Goal: Communication & Community: Share content

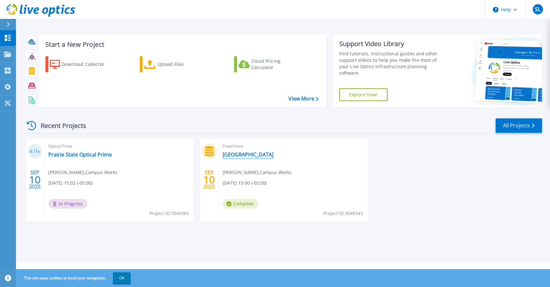
click at [237, 155] on link "[GEOGRAPHIC_DATA]" at bounding box center [247, 154] width 51 height 6
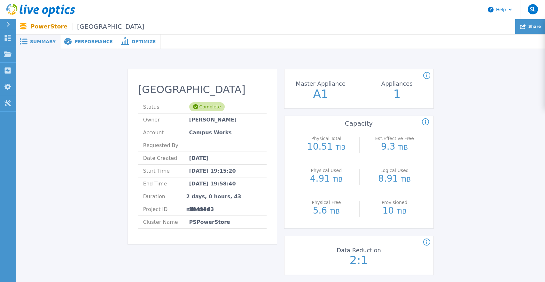
click at [526, 26] on icon at bounding box center [523, 26] width 6 height 5
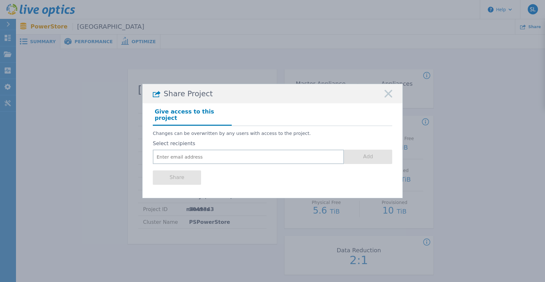
click at [499, 111] on div "Share Project Give access to this project Changes can be overwritten by any use…" at bounding box center [272, 141] width 545 height 282
click at [222, 150] on input "email" at bounding box center [248, 157] width 191 height 14
paste input "Jeff Kirkton <jeffkir@cdw.com>"
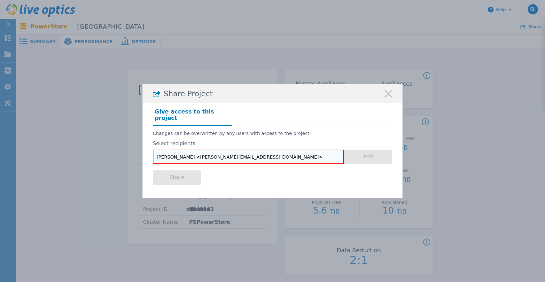
click at [228, 154] on input "Jeff Kirkton <jeffkir@cdw.com>" at bounding box center [248, 157] width 191 height 14
drag, startPoint x: 183, startPoint y: 154, endPoint x: 112, endPoint y: 157, distance: 70.7
click at [112, 157] on div "Share Project Give access to this project Changes can be overwritten by any use…" at bounding box center [272, 141] width 545 height 282
click at [222, 156] on input "[PERSON_NAME][EMAIL_ADDRESS][DOMAIN_NAME]" at bounding box center [248, 157] width 191 height 14
type input "[PERSON_NAME][EMAIL_ADDRESS][DOMAIN_NAME]"
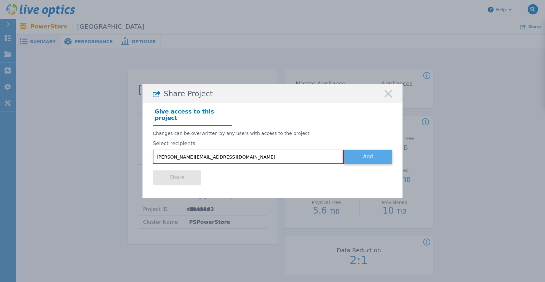
click at [365, 154] on button "Add" at bounding box center [368, 157] width 48 height 14
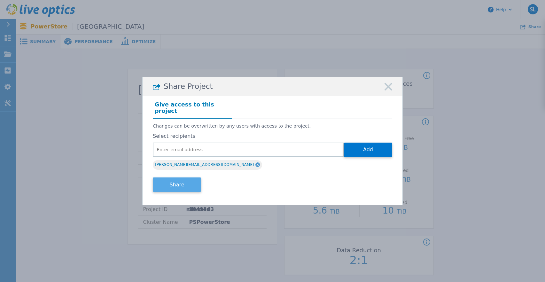
click at [174, 184] on button "Share" at bounding box center [177, 184] width 48 height 14
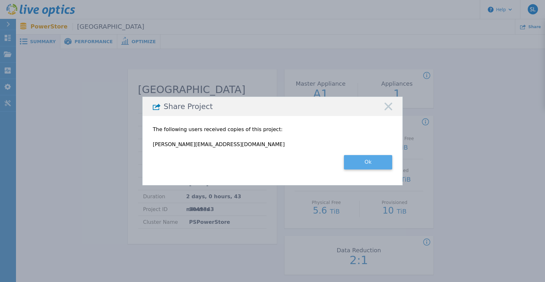
click at [367, 165] on button "Ok" at bounding box center [368, 162] width 48 height 14
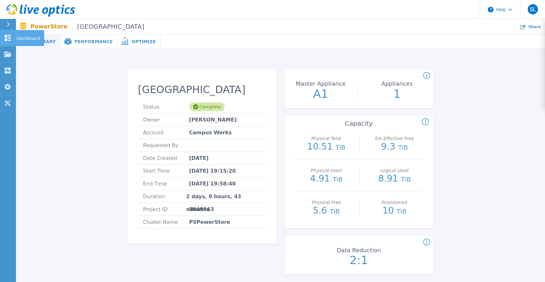
click at [7, 40] on icon at bounding box center [8, 38] width 6 height 6
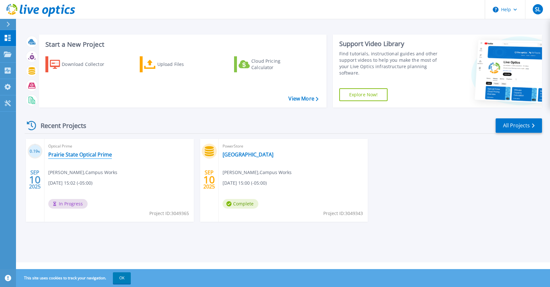
click at [96, 155] on link "Prairie State Optical Prime" at bounding box center [80, 154] width 64 height 6
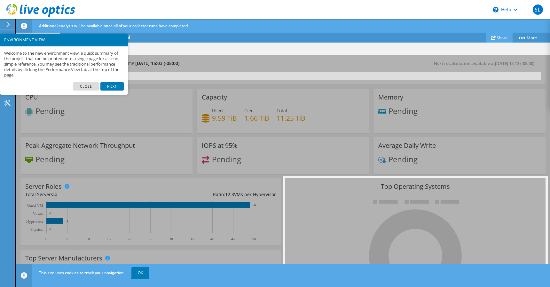
click at [497, 38] on link "Share" at bounding box center [499, 38] width 27 height 10
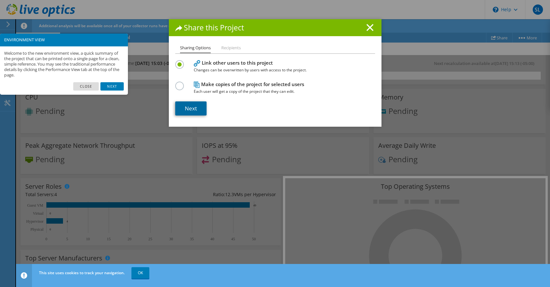
click at [182, 108] on link "Next" at bounding box center [190, 108] width 31 height 14
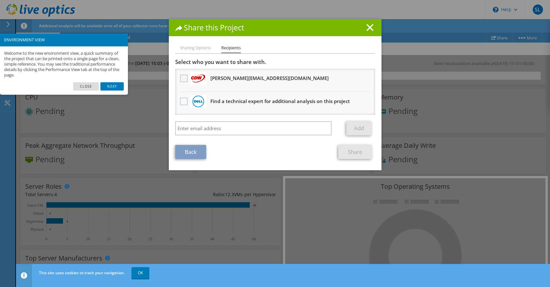
click at [181, 77] on label at bounding box center [184, 78] width 9 height 8
click at [0, 0] on input "checkbox" at bounding box center [0, 0] width 0 height 0
click at [347, 150] on link "Share" at bounding box center [355, 152] width 34 height 14
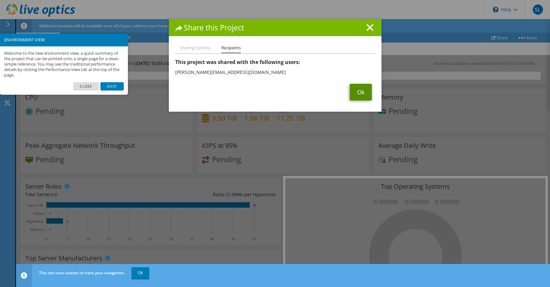
click at [359, 89] on link "Ok" at bounding box center [361, 92] width 22 height 17
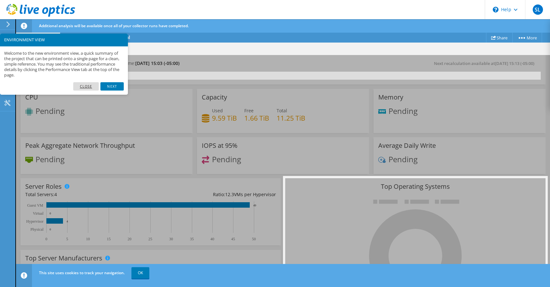
click at [86, 84] on link "Close" at bounding box center [86, 86] width 26 height 8
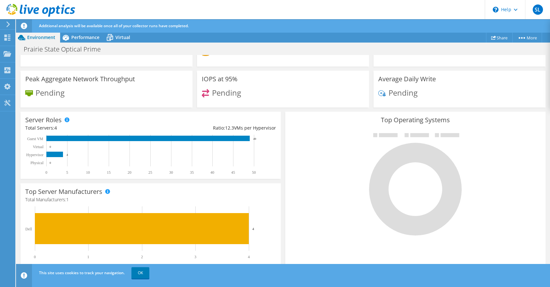
scroll to position [69, 0]
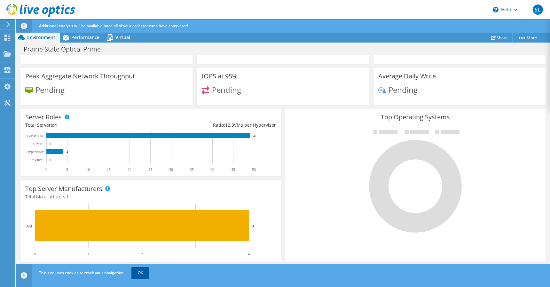
click at [139, 273] on link "OK" at bounding box center [140, 273] width 18 height 12
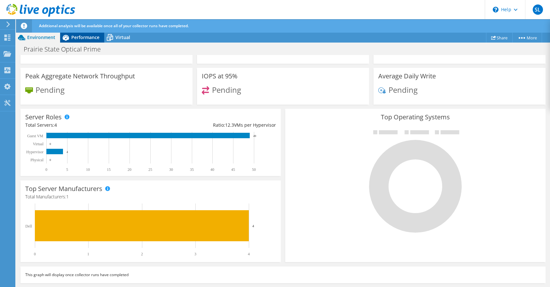
click at [81, 39] on span "Performance" at bounding box center [85, 37] width 28 height 6
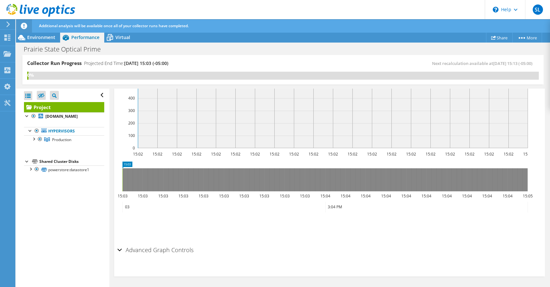
scroll to position [0, 0]
click at [34, 140] on div at bounding box center [33, 138] width 6 height 6
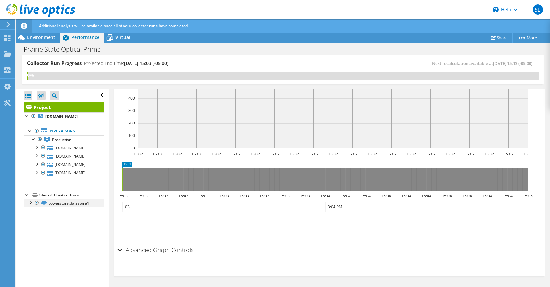
click at [30, 205] on div at bounding box center [30, 202] width 6 height 6
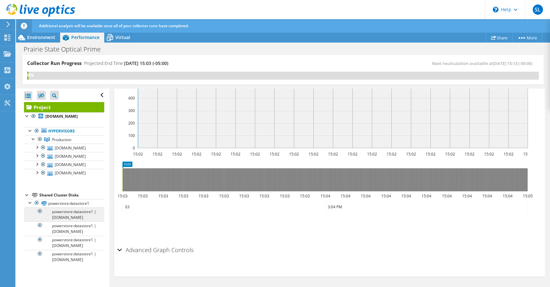
scroll to position [7, 0]
click at [39, 143] on div at bounding box center [37, 146] width 6 height 6
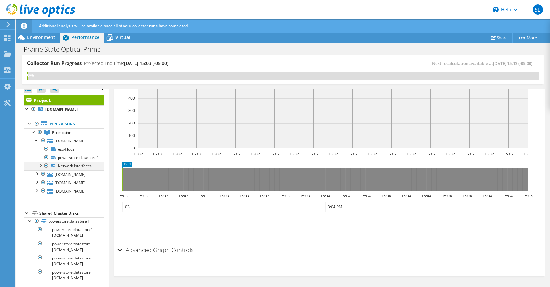
click at [41, 165] on div at bounding box center [40, 165] width 6 height 6
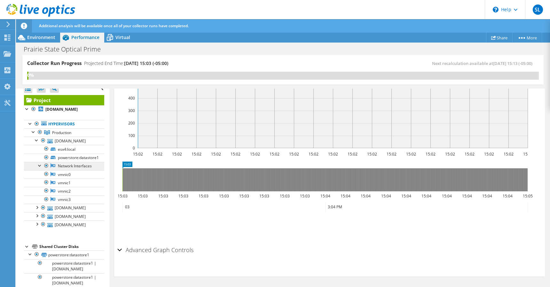
scroll to position [71, 0]
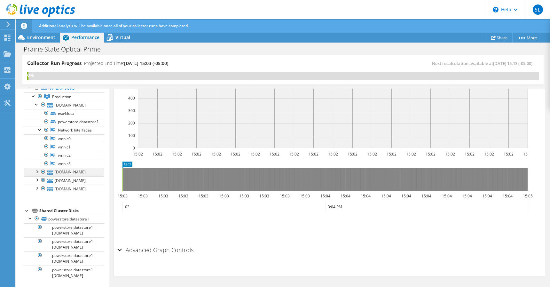
click at [36, 168] on div at bounding box center [37, 171] width 6 height 6
click at [41, 174] on div at bounding box center [40, 171] width 6 height 6
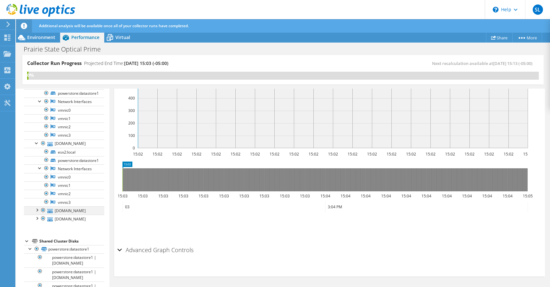
click at [36, 213] on div at bounding box center [37, 209] width 6 height 6
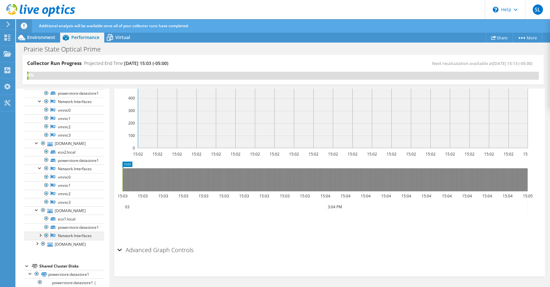
click at [41, 238] on div at bounding box center [40, 234] width 6 height 6
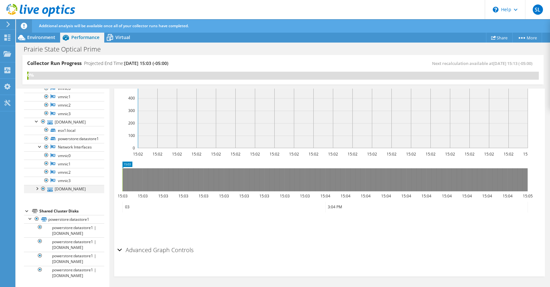
click at [38, 185] on div at bounding box center [37, 188] width 6 height 6
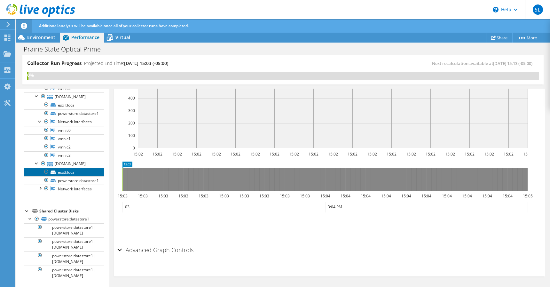
click at [50, 175] on link "esx3:local" at bounding box center [64, 172] width 80 height 8
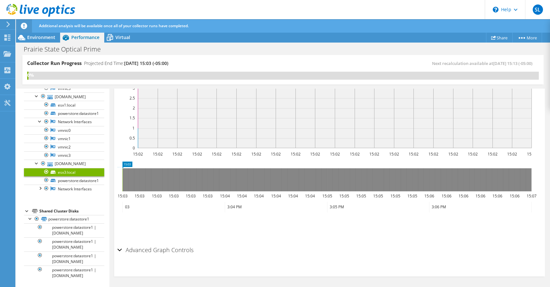
scroll to position [184, 0]
click at [64, 183] on link "powerstore:datastore1" at bounding box center [64, 180] width 80 height 8
drag, startPoint x: 69, startPoint y: 186, endPoint x: 59, endPoint y: 185, distance: 10.0
click at [60, 184] on link "powerstore:datastore1" at bounding box center [64, 180] width 80 height 8
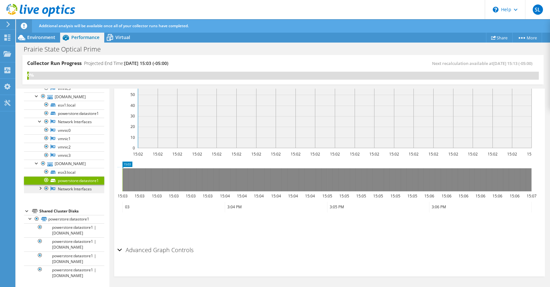
click at [59, 189] on link "Network Interfaces" at bounding box center [64, 188] width 80 height 8
click at [41, 191] on div at bounding box center [40, 187] width 6 height 6
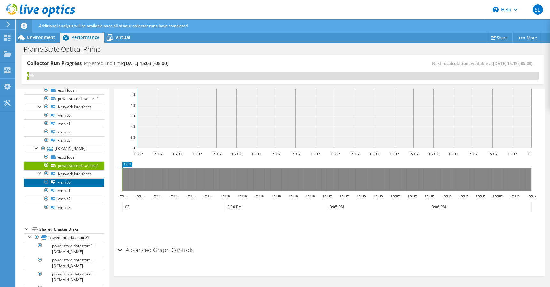
click at [62, 186] on link "vmnic0" at bounding box center [64, 182] width 80 height 8
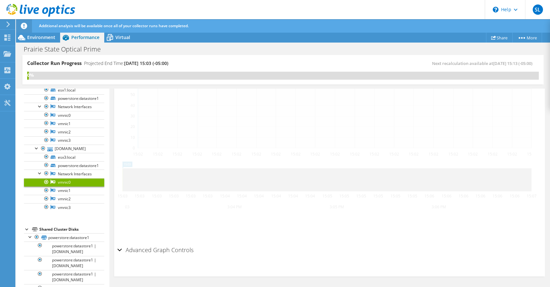
scroll to position [150, 0]
click at [62, 195] on link "vmnic1" at bounding box center [64, 190] width 80 height 8
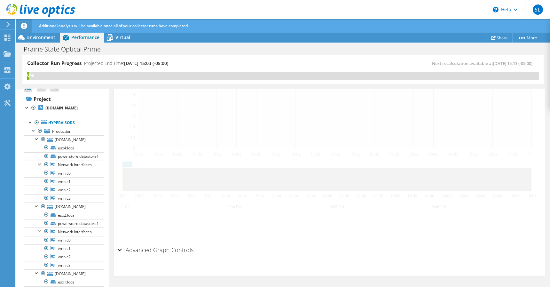
scroll to position [0, 0]
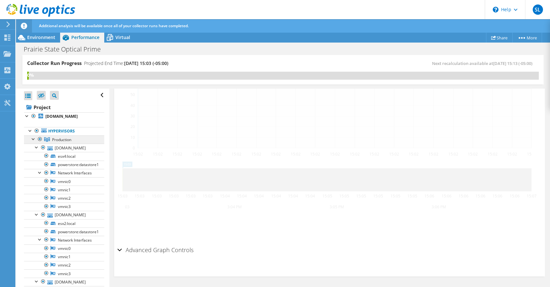
click at [56, 142] on span "Production" at bounding box center [61, 139] width 19 height 5
click at [122, 39] on span "Virtual" at bounding box center [122, 37] width 15 height 6
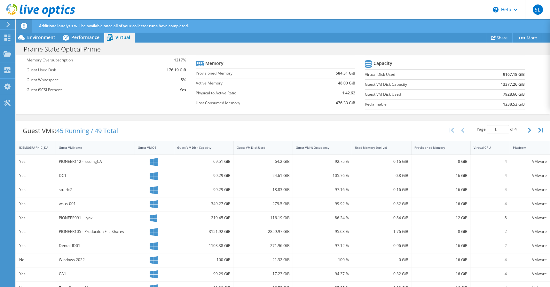
scroll to position [128, 0]
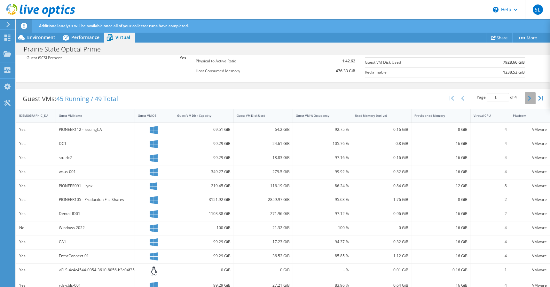
click at [528, 97] on icon "button" at bounding box center [529, 98] width 3 height 5
type input "2"
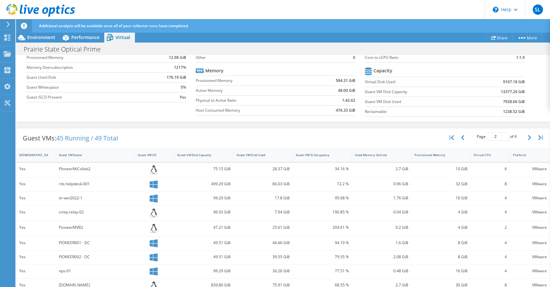
scroll to position [0, 0]
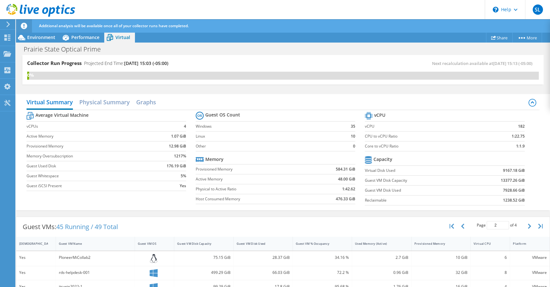
drag, startPoint x: 272, startPoint y: 63, endPoint x: 240, endPoint y: 65, distance: 32.3
drag, startPoint x: 240, startPoint y: 65, endPoint x: 223, endPoint y: 64, distance: 16.6
click at [223, 64] on div "Collector Run Progress Projected End Time: [DATE] 15:03 (-05:00)" at bounding box center [155, 66] width 256 height 12
click at [78, 37] on span "Performance" at bounding box center [85, 37] width 28 height 6
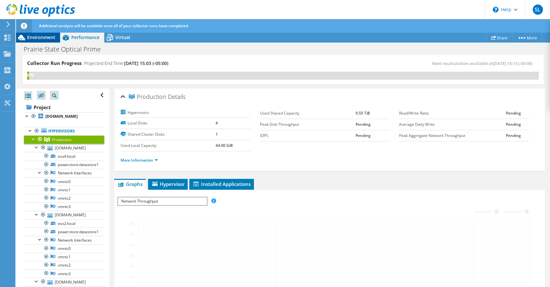
click at [40, 38] on span "Environment" at bounding box center [41, 37] width 28 height 6
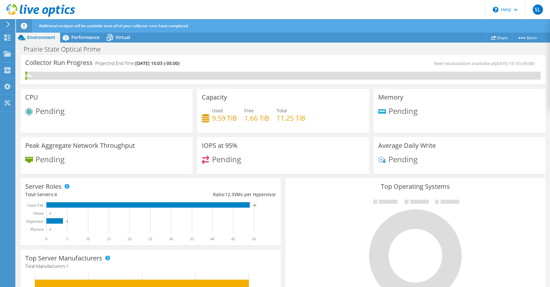
scroll to position [76, 0]
drag, startPoint x: 127, startPoint y: 106, endPoint x: 80, endPoint y: 101, distance: 47.2
drag, startPoint x: 80, startPoint y: 101, endPoint x: 66, endPoint y: 101, distance: 13.7
click at [66, 101] on div "CPU Pending" at bounding box center [106, 111] width 172 height 44
drag, startPoint x: 142, startPoint y: 45, endPoint x: 112, endPoint y: 49, distance: 29.6
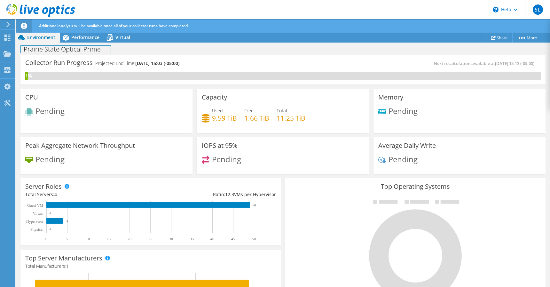
drag, startPoint x: 112, startPoint y: 49, endPoint x: 105, endPoint y: 49, distance: 7.3
click at [104, 49] on h1 "Prairie State Optical Prime" at bounding box center [66, 49] width 90 height 7
click at [91, 35] on span "Performance" at bounding box center [85, 37] width 28 height 6
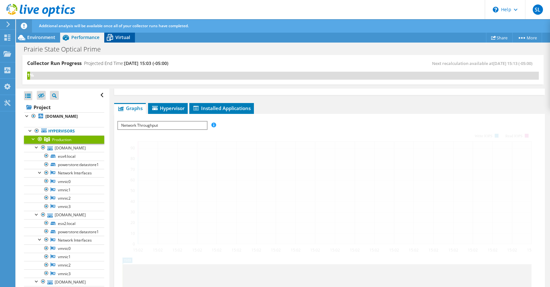
click at [119, 36] on span "Virtual" at bounding box center [122, 37] width 15 height 6
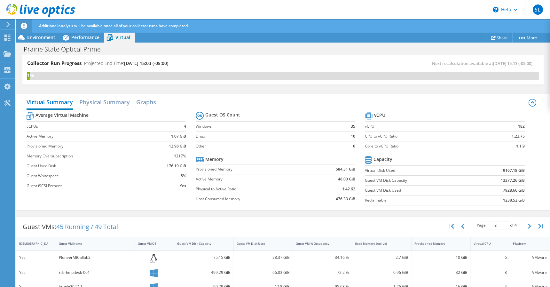
click at [197, 48] on div "Prairie State Optical Prime Print" at bounding box center [283, 49] width 534 height 12
drag, startPoint x: 197, startPoint y: 48, endPoint x: 174, endPoint y: 50, distance: 22.1
drag, startPoint x: 174, startPoint y: 50, endPoint x: 134, endPoint y: 47, distance: 40.7
drag, startPoint x: 134, startPoint y: 47, endPoint x: 116, endPoint y: 48, distance: 18.3
drag, startPoint x: 116, startPoint y: 48, endPoint x: 111, endPoint y: 49, distance: 4.8
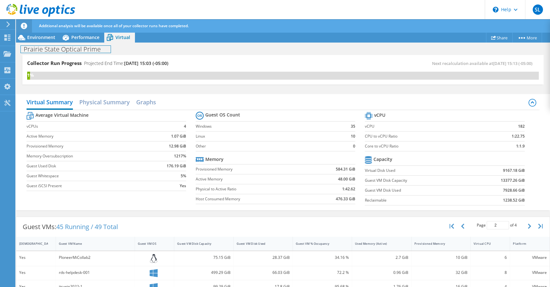
click at [111, 49] on div "Prairie State Optical Prime Print" at bounding box center [283, 49] width 534 height 12
drag, startPoint x: 111, startPoint y: 49, endPoint x: 92, endPoint y: 57, distance: 20.8
drag, startPoint x: 92, startPoint y: 57, endPoint x: 63, endPoint y: 53, distance: 28.7
drag, startPoint x: 63, startPoint y: 53, endPoint x: 50, endPoint y: 53, distance: 13.4
drag, startPoint x: 47, startPoint y: 54, endPoint x: 43, endPoint y: 55, distance: 4.2
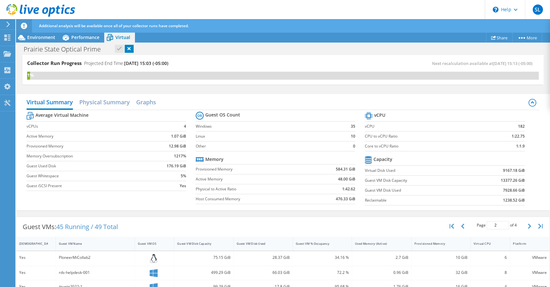
drag, startPoint x: 43, startPoint y: 55, endPoint x: 37, endPoint y: 56, distance: 5.8
click at [37, 56] on div "Collector Run Progress Projected End Time: [DATE] 15:03 (-05:00) Next recalcula…" at bounding box center [282, 69] width 521 height 29
drag, startPoint x: 327, startPoint y: 43, endPoint x: 251, endPoint y: 51, distance: 76.6
drag, startPoint x: 251, startPoint y: 51, endPoint x: 221, endPoint y: 53, distance: 29.7
drag, startPoint x: 221, startPoint y: 53, endPoint x: 208, endPoint y: 53, distance: 13.1
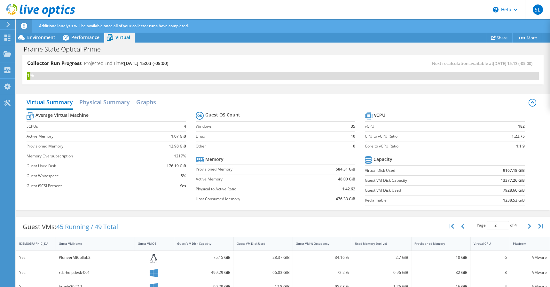
drag, startPoint x: 207, startPoint y: 53, endPoint x: 199, endPoint y: 53, distance: 8.3
click at [199, 53] on div "Prairie State Optical Prime Print" at bounding box center [283, 49] width 534 height 12
drag, startPoint x: 222, startPoint y: 99, endPoint x: 192, endPoint y: 100, distance: 30.0
click at [196, 99] on div "Virtual Summary Physical Summary Graphs" at bounding box center [283, 103] width 512 height 14
click at [104, 104] on h2 "Physical Summary" at bounding box center [104, 103] width 50 height 14
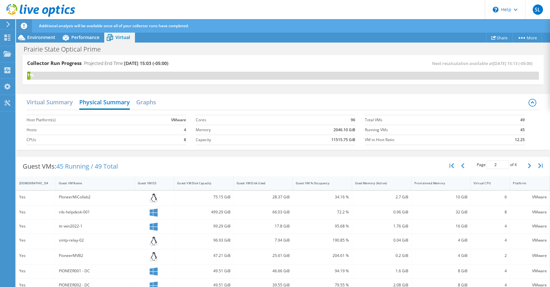
drag, startPoint x: 299, startPoint y: 93, endPoint x: 229, endPoint y: 101, distance: 70.2
drag, startPoint x: 229, startPoint y: 101, endPoint x: 210, endPoint y: 100, distance: 19.2
drag, startPoint x: 210, startPoint y: 100, endPoint x: 194, endPoint y: 101, distance: 16.0
click at [194, 101] on div "Virtual Summary Physical Summary Graphs" at bounding box center [283, 103] width 512 height 14
click at [148, 102] on h2 "Graphs" at bounding box center [146, 103] width 20 height 14
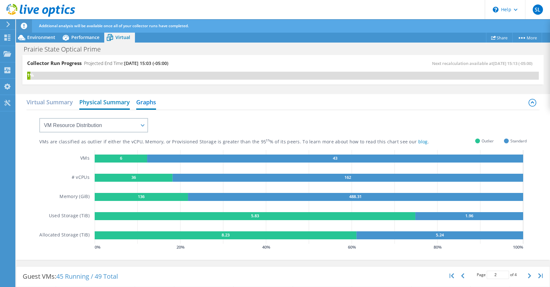
click at [110, 102] on h2 "Physical Summary" at bounding box center [104, 103] width 50 height 14
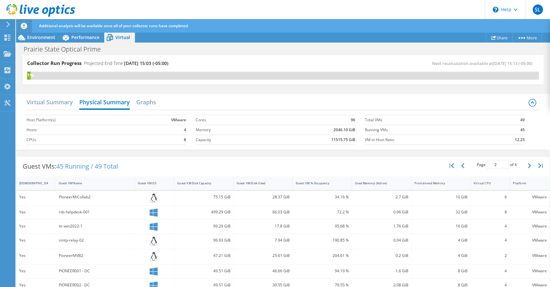
drag, startPoint x: 84, startPoint y: 152, endPoint x: 53, endPoint y: 155, distance: 31.1
drag, startPoint x: 53, startPoint y: 155, endPoint x: 36, endPoint y: 152, distance: 16.5
drag, startPoint x: 36, startPoint y: 152, endPoint x: 31, endPoint y: 151, distance: 5.2
click at [30, 151] on div "Virtual Summary Physical Summary Graphs Host Platform(s) VMware Hosts 4 CPUs 8 …" at bounding box center [283, 122] width 534 height 62
click at [43, 101] on h2 "Virtual Summary" at bounding box center [50, 103] width 46 height 14
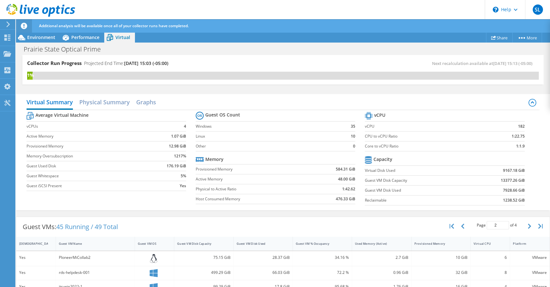
click at [175, 273] on div "499.29 GiB" at bounding box center [203, 273] width 59 height 14
click at [186, 224] on div "Guest VMs: 45 Running / 49 Total Page 2 of 4 5 rows 10 rows 20 rows 25 rows 50 …" at bounding box center [282, 227] width 533 height 20
drag, startPoint x: 186, startPoint y: 224, endPoint x: 151, endPoint y: 225, distance: 34.8
drag, startPoint x: 151, startPoint y: 225, endPoint x: 144, endPoint y: 226, distance: 6.9
drag, startPoint x: 144, startPoint y: 226, endPoint x: 133, endPoint y: 227, distance: 10.9
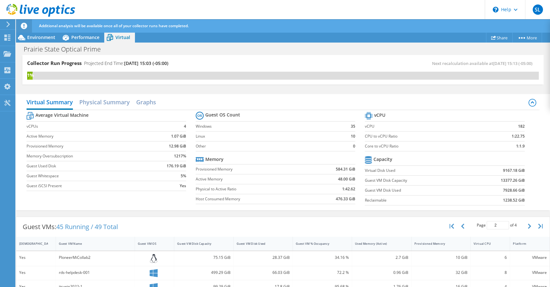
click at [132, 225] on div "Guest VMs: 45 Running / 49 Total Page 2 of 4 5 rows 10 rows 20 rows 25 rows 50 …" at bounding box center [282, 227] width 533 height 20
drag, startPoint x: 30, startPoint y: 213, endPoint x: 22, endPoint y: 211, distance: 8.6
click at [22, 211] on div "Virtual Summary Physical Summary Graphs Average Virtual Machine vCPUs 4 Active …" at bounding box center [283, 152] width 534 height 122
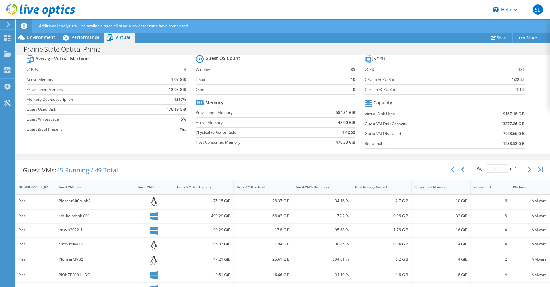
scroll to position [0, 0]
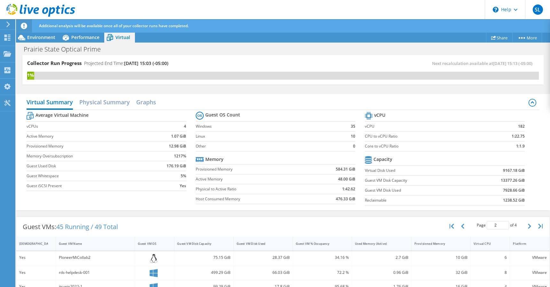
click at [65, 204] on div "Average Virtual Machine vCPUs 4 Active Memory 1.07 GiB Provisioned Memory 12.98…" at bounding box center [283, 159] width 512 height 98
click at [30, 35] on span "Environment" at bounding box center [41, 37] width 28 height 6
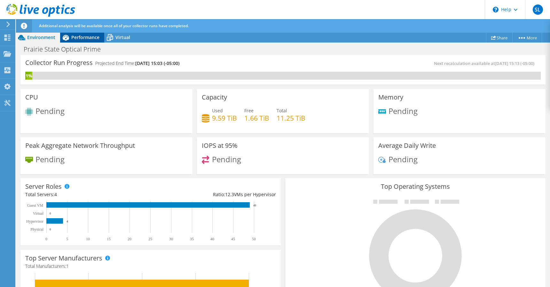
click at [72, 39] on span "Performance" at bounding box center [85, 37] width 28 height 6
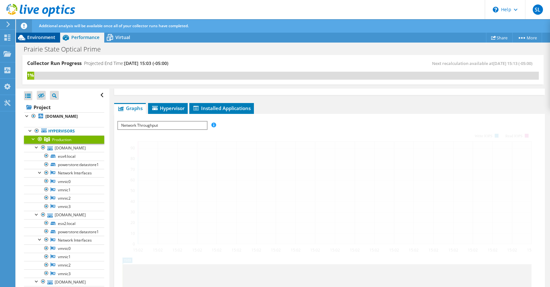
click at [39, 38] on span "Environment" at bounding box center [41, 37] width 28 height 6
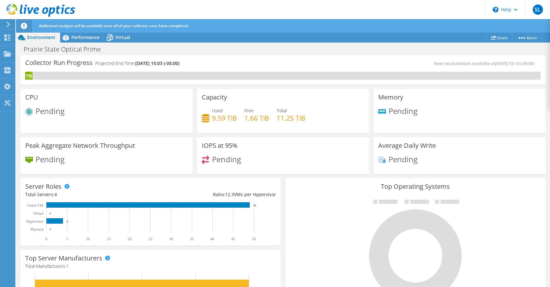
click at [131, 49] on div "Prairie State Optical Prime Print" at bounding box center [283, 49] width 534 height 12
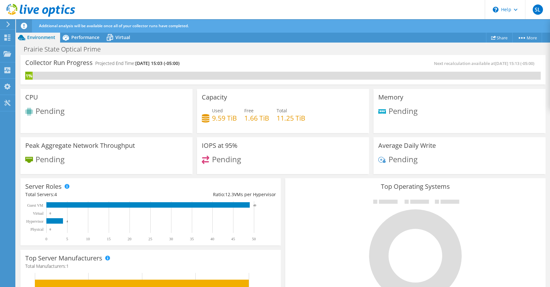
drag, startPoint x: 151, startPoint y: 47, endPoint x: 113, endPoint y: 51, distance: 38.6
drag, startPoint x: 113, startPoint y: 51, endPoint x: 107, endPoint y: 52, distance: 6.4
click at [107, 52] on h1 "Prairie State Optical Prime" at bounding box center [66, 49] width 90 height 7
click at [205, 118] on icon at bounding box center [206, 118] width 8 height 8
click at [78, 35] on span "Performance" at bounding box center [85, 37] width 28 height 6
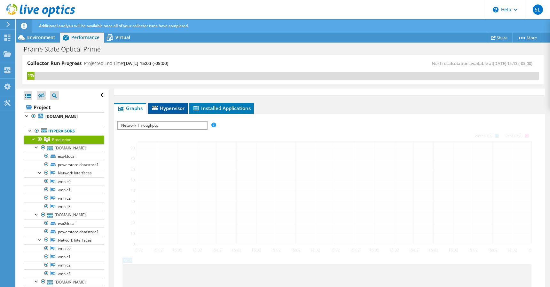
click at [170, 109] on span "Hypervisor" at bounding box center [167, 108] width 33 height 6
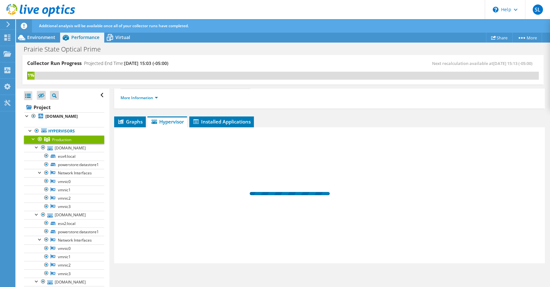
scroll to position [62, 0]
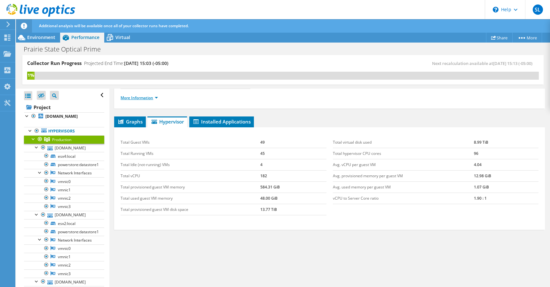
click at [155, 97] on link "More Information" at bounding box center [138, 97] width 37 height 5
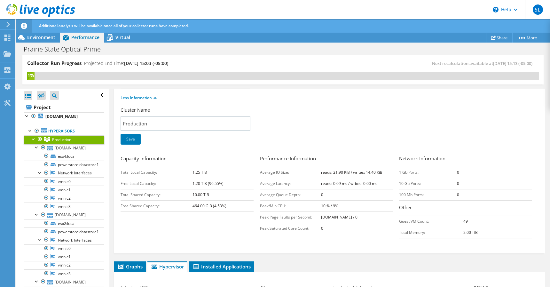
drag, startPoint x: 174, startPoint y: 95, endPoint x: 168, endPoint y: 96, distance: 5.5
drag, startPoint x: 167, startPoint y: 96, endPoint x: 163, endPoint y: 96, distance: 4.2
click at [163, 96] on ul "Less Information" at bounding box center [329, 97] width 418 height 9
drag, startPoint x: 286, startPoint y: 95, endPoint x: 238, endPoint y: 100, distance: 47.9
drag, startPoint x: 238, startPoint y: 100, endPoint x: 186, endPoint y: 107, distance: 52.6
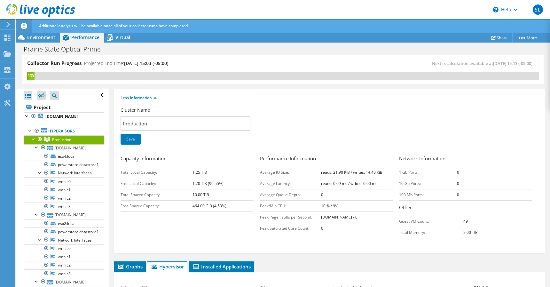
drag, startPoint x: 186, startPoint y: 107, endPoint x: 165, endPoint y: 107, distance: 21.1
drag, startPoint x: 165, startPoint y: 107, endPoint x: 157, endPoint y: 108, distance: 8.7
drag, startPoint x: 157, startPoint y: 108, endPoint x: 148, endPoint y: 109, distance: 8.3
drag, startPoint x: 148, startPoint y: 109, endPoint x: 142, endPoint y: 109, distance: 6.4
drag, startPoint x: 142, startPoint y: 109, endPoint x: 131, endPoint y: 110, distance: 11.2
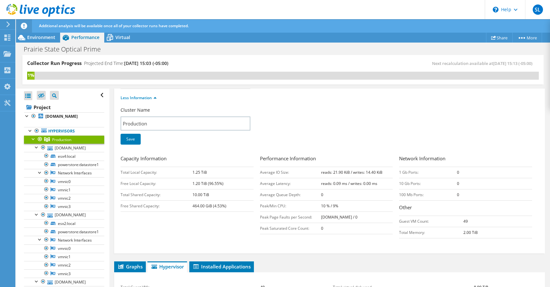
click at [127, 111] on label "Cluster Name" at bounding box center [134, 110] width 29 height 6
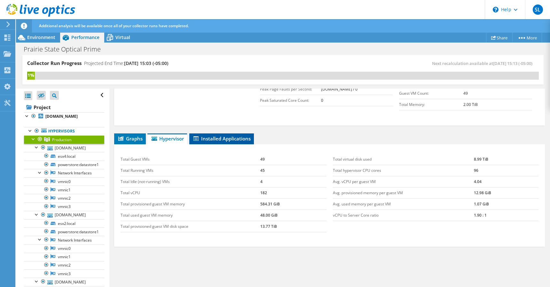
click at [213, 137] on span "Installed Applications" at bounding box center [221, 138] width 58 height 6
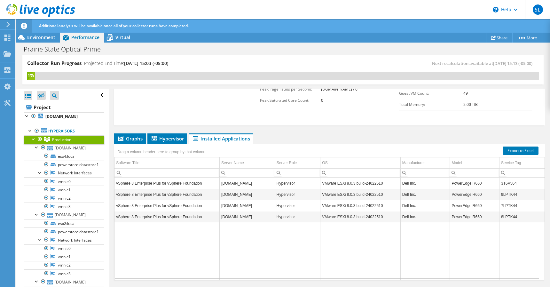
click at [192, 114] on form "Cluster Name Production Save Capacity Information Total Local Capacity: 1.25 Ti…" at bounding box center [329, 47] width 418 height 137
drag, startPoint x: 192, startPoint y: 114, endPoint x: 151, endPoint y: 114, distance: 40.6
drag, startPoint x: 151, startPoint y: 114, endPoint x: 120, endPoint y: 112, distance: 31.7
click at [118, 113] on div "Production Details Hypervisors Local Disks 4 Shared Cluster Disks 1 Used Local …" at bounding box center [329, 11] width 430 height 227
click at [125, 135] on span "Graphs" at bounding box center [129, 138] width 25 height 6
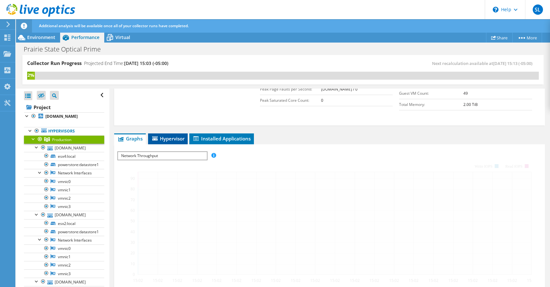
click at [184, 138] on span "Hypervisor" at bounding box center [167, 138] width 33 height 6
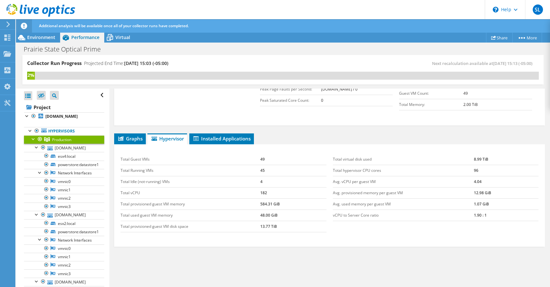
drag, startPoint x: 204, startPoint y: 94, endPoint x: 153, endPoint y: 103, distance: 51.9
drag, startPoint x: 153, startPoint y: 103, endPoint x: 142, endPoint y: 104, distance: 11.5
drag, startPoint x: 142, startPoint y: 104, endPoint x: 133, endPoint y: 104, distance: 8.6
drag, startPoint x: 133, startPoint y: 104, endPoint x: 129, endPoint y: 104, distance: 3.8
drag, startPoint x: 127, startPoint y: 103, endPoint x: 123, endPoint y: 106, distance: 4.3
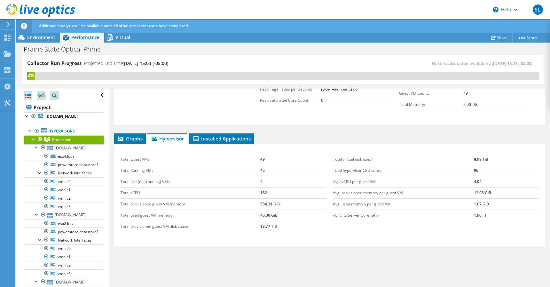
click at [123, 106] on div "Capacity Information Total Local Capacity: 1.25 TiB Free Local Capacity: 1.20 T…" at bounding box center [329, 70] width 418 height 87
click at [236, 55] on div "Collector Run Progress Projected End Time: [DATE] 15:03 (-05:00) Next recalcula…" at bounding box center [282, 69] width 521 height 29
drag, startPoint x: 236, startPoint y: 55, endPoint x: 213, endPoint y: 61, distance: 23.8
click at [213, 61] on div "Collector Run Progress Projected End Time: [DATE] 15:03 (-05:00)" at bounding box center [155, 66] width 256 height 12
click at [207, 270] on div "Graphs Servers Inventory Hypervisor Disks Cluster Disks Installed Applications …" at bounding box center [329, 213] width 430 height 160
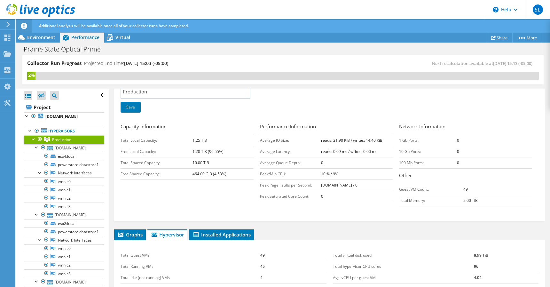
scroll to position [0, 0]
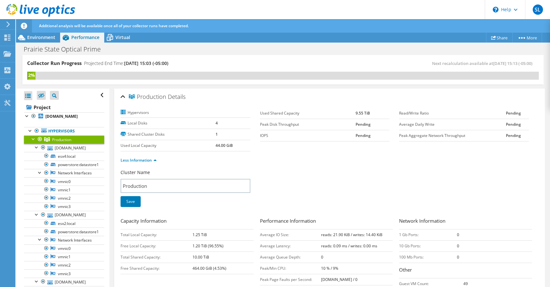
drag, startPoint x: 364, startPoint y: 99, endPoint x: 253, endPoint y: 93, distance: 111.1
drag, startPoint x: 253, startPoint y: 93, endPoint x: 218, endPoint y: 90, distance: 35.3
drag, startPoint x: 218, startPoint y: 90, endPoint x: 199, endPoint y: 91, distance: 18.6
click at [195, 91] on div "Production Details" at bounding box center [329, 97] width 418 height 14
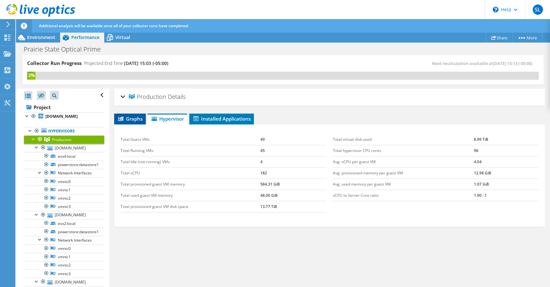
click at [132, 117] on span "Graphs" at bounding box center [129, 118] width 25 height 6
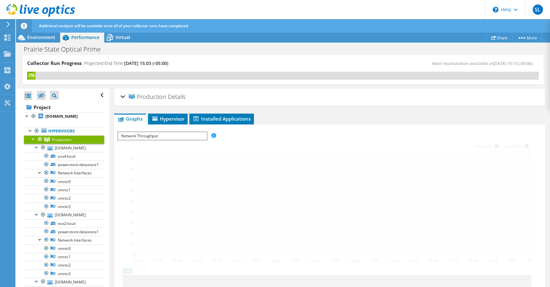
click at [183, 136] on span "Network Throughput" at bounding box center [162, 136] width 89 height 8
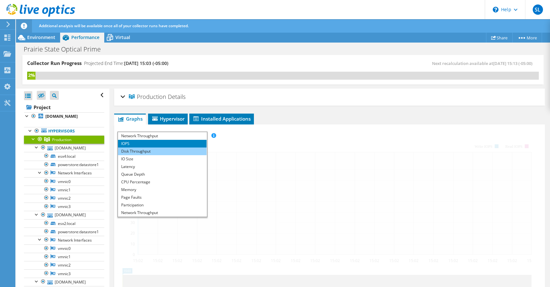
click at [175, 151] on li "Disk Throughput" at bounding box center [162, 151] width 89 height 8
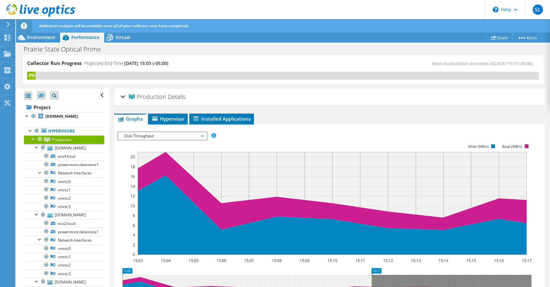
click at [182, 135] on span "Disk Throughput" at bounding box center [162, 136] width 82 height 8
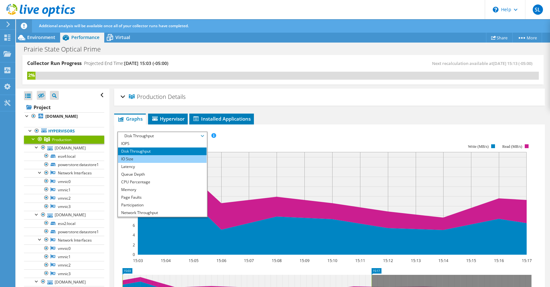
click at [163, 159] on li "IO Size" at bounding box center [162, 159] width 89 height 8
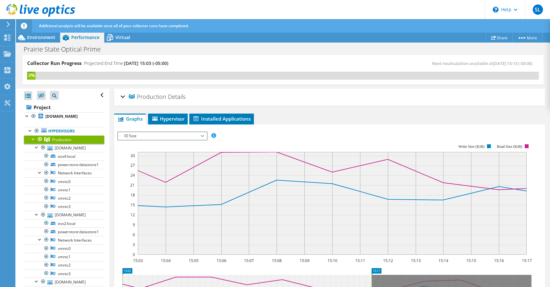
click at [166, 136] on span "IO Size" at bounding box center [162, 136] width 82 height 8
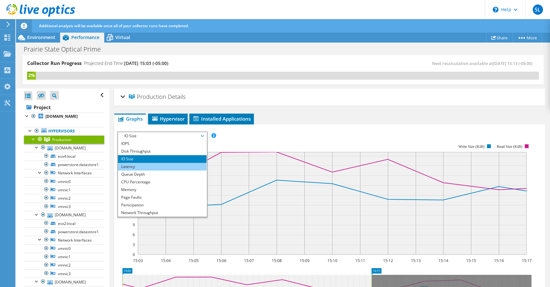
click at [155, 167] on li "Latency" at bounding box center [162, 167] width 89 height 8
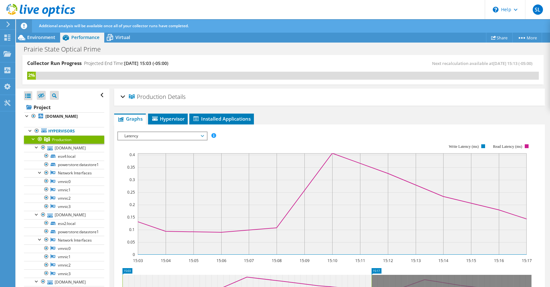
click at [166, 136] on span "Latency" at bounding box center [162, 136] width 82 height 8
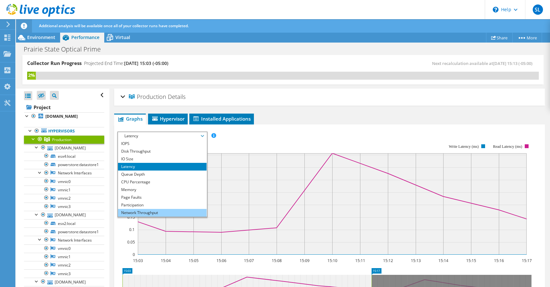
click at [146, 210] on li "Network Throughput" at bounding box center [162, 213] width 89 height 8
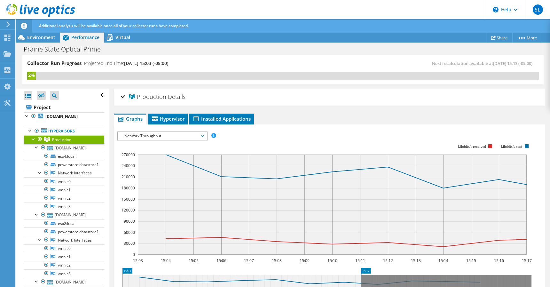
click at [174, 135] on span "Network Throughput" at bounding box center [162, 136] width 82 height 8
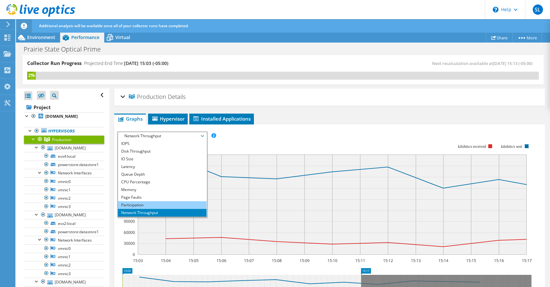
click at [160, 202] on li "Participation" at bounding box center [162, 205] width 89 height 8
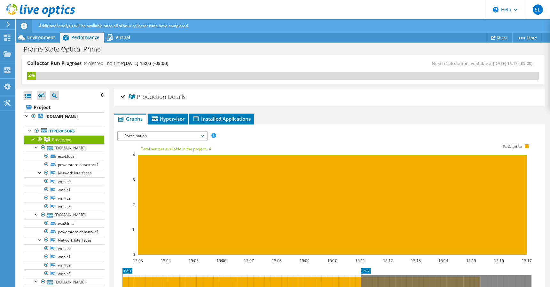
click at [271, 46] on div "Prairie State Optical Prime Print" at bounding box center [283, 49] width 534 height 12
drag, startPoint x: 271, startPoint y: 46, endPoint x: 179, endPoint y: 52, distance: 91.9
drag, startPoint x: 179, startPoint y: 52, endPoint x: 126, endPoint y: 52, distance: 53.4
drag, startPoint x: 126, startPoint y: 52, endPoint x: 114, endPoint y: 50, distance: 11.9
click at [107, 50] on h1 "Prairie State Optical Prime" at bounding box center [66, 49] width 90 height 7
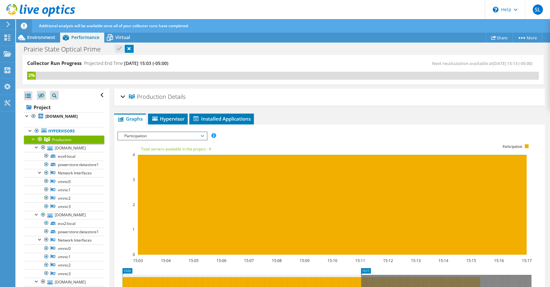
click at [189, 52] on div "Prairie State Optical Prime Print" at bounding box center [283, 49] width 534 height 12
drag, startPoint x: 239, startPoint y: 52, endPoint x: 212, endPoint y: 53, distance: 27.8
drag, startPoint x: 212, startPoint y: 53, endPoint x: 202, endPoint y: 53, distance: 9.9
drag, startPoint x: 202, startPoint y: 53, endPoint x: 195, endPoint y: 53, distance: 7.1
drag, startPoint x: 195, startPoint y: 53, endPoint x: 190, endPoint y: 52, distance: 4.8
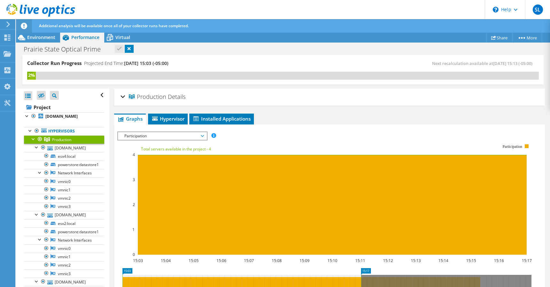
drag, startPoint x: 190, startPoint y: 52, endPoint x: 186, endPoint y: 51, distance: 3.6
click at [186, 51] on div "Prairie State Optical Prime Print" at bounding box center [283, 49] width 534 height 12
click at [226, 10] on header "SL End User [PERSON_NAME] [EMAIL_ADDRESS][DOMAIN_NAME] Campus Works My Profile …" at bounding box center [275, 9] width 550 height 19
drag, startPoint x: 264, startPoint y: 11, endPoint x: 177, endPoint y: 9, distance: 87.6
drag, startPoint x: 177, startPoint y: 9, endPoint x: 157, endPoint y: 9, distance: 19.5
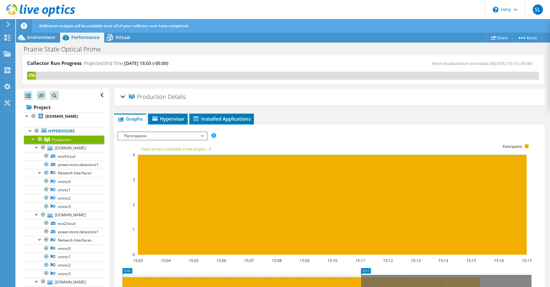
drag, startPoint x: 157, startPoint y: 9, endPoint x: 111, endPoint y: 11, distance: 46.7
drag, startPoint x: 111, startPoint y: 11, endPoint x: 88, endPoint y: 8, distance: 22.6
click at [87, 8] on header "SL End User [PERSON_NAME] [EMAIL_ADDRESS][DOMAIN_NAME] Campus Works My Profile …" at bounding box center [275, 9] width 550 height 19
click at [39, 35] on span "Environment" at bounding box center [41, 37] width 28 height 6
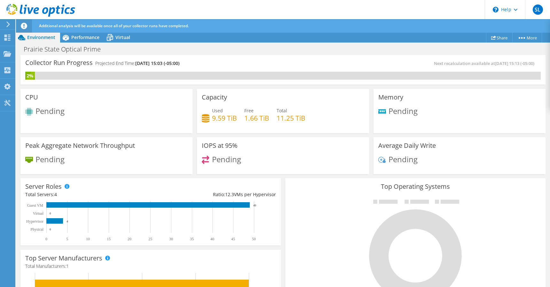
click at [360, 271] on div at bounding box center [415, 250] width 251 height 108
click at [282, 48] on div "Prairie State Optical Prime Print" at bounding box center [283, 49] width 534 height 12
drag, startPoint x: 282, startPoint y: 48, endPoint x: 216, endPoint y: 47, distance: 66.1
drag, startPoint x: 216, startPoint y: 47, endPoint x: 150, endPoint y: 43, distance: 66.6
drag, startPoint x: 150, startPoint y: 43, endPoint x: 130, endPoint y: 47, distance: 20.2
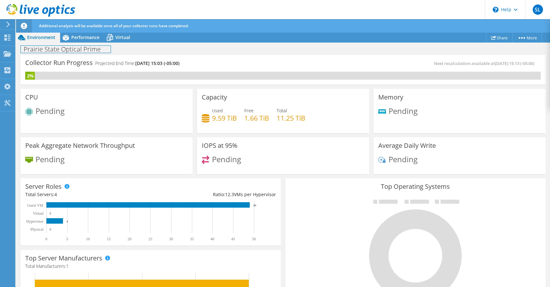
drag, startPoint x: 130, startPoint y: 47, endPoint x: 108, endPoint y: 53, distance: 23.0
drag, startPoint x: 106, startPoint y: 54, endPoint x: 98, endPoint y: 56, distance: 8.2
click at [98, 56] on div "Collector Run Progress Projected End Time: [DATE] 15:03 (-05:00) Next recalcula…" at bounding box center [282, 69] width 525 height 29
click at [249, 51] on div "Prairie State Optical Prime Print" at bounding box center [283, 49] width 534 height 12
drag, startPoint x: 298, startPoint y: 49, endPoint x: 254, endPoint y: 12, distance: 57.4
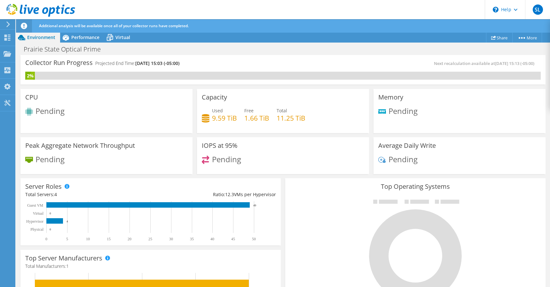
drag, startPoint x: 254, startPoint y: 12, endPoint x: 179, endPoint y: 4, distance: 75.2
drag, startPoint x: 179, startPoint y: 4, endPoint x: 163, endPoint y: 5, distance: 15.7
drag, startPoint x: 163, startPoint y: 5, endPoint x: 155, endPoint y: 7, distance: 8.6
drag, startPoint x: 155, startPoint y: 7, endPoint x: 137, endPoint y: 13, distance: 19.1
click at [136, 13] on header "SL End User [PERSON_NAME] [EMAIL_ADDRESS][DOMAIN_NAME] Campus Works My Profile …" at bounding box center [275, 9] width 550 height 19
